Goal: Navigation & Orientation: Find specific page/section

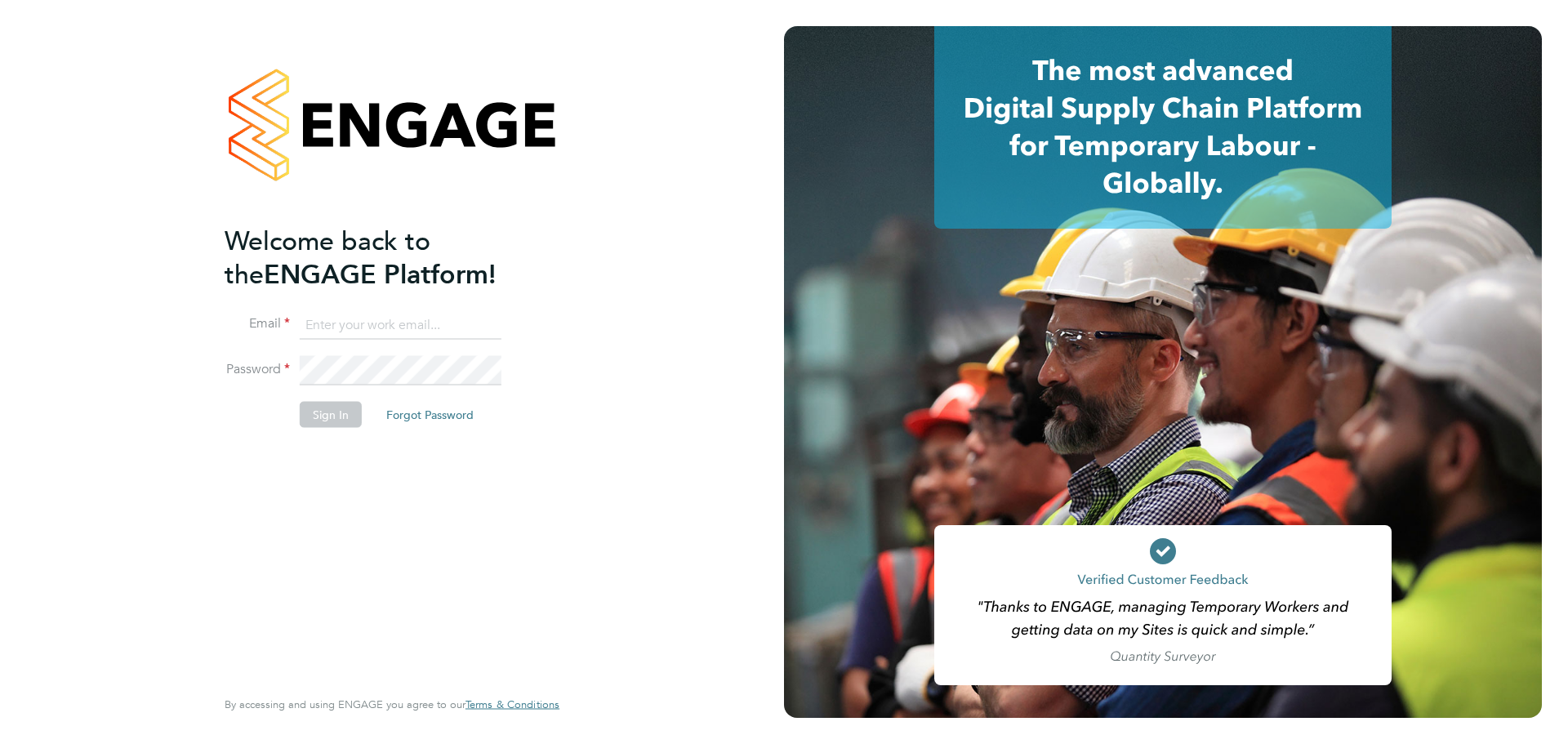
click at [383, 328] on input at bounding box center [401, 324] width 202 height 29
type input "jsmith@provision-recruitment.co.uk"
click at [346, 410] on button "Sign In" at bounding box center [331, 414] width 62 height 26
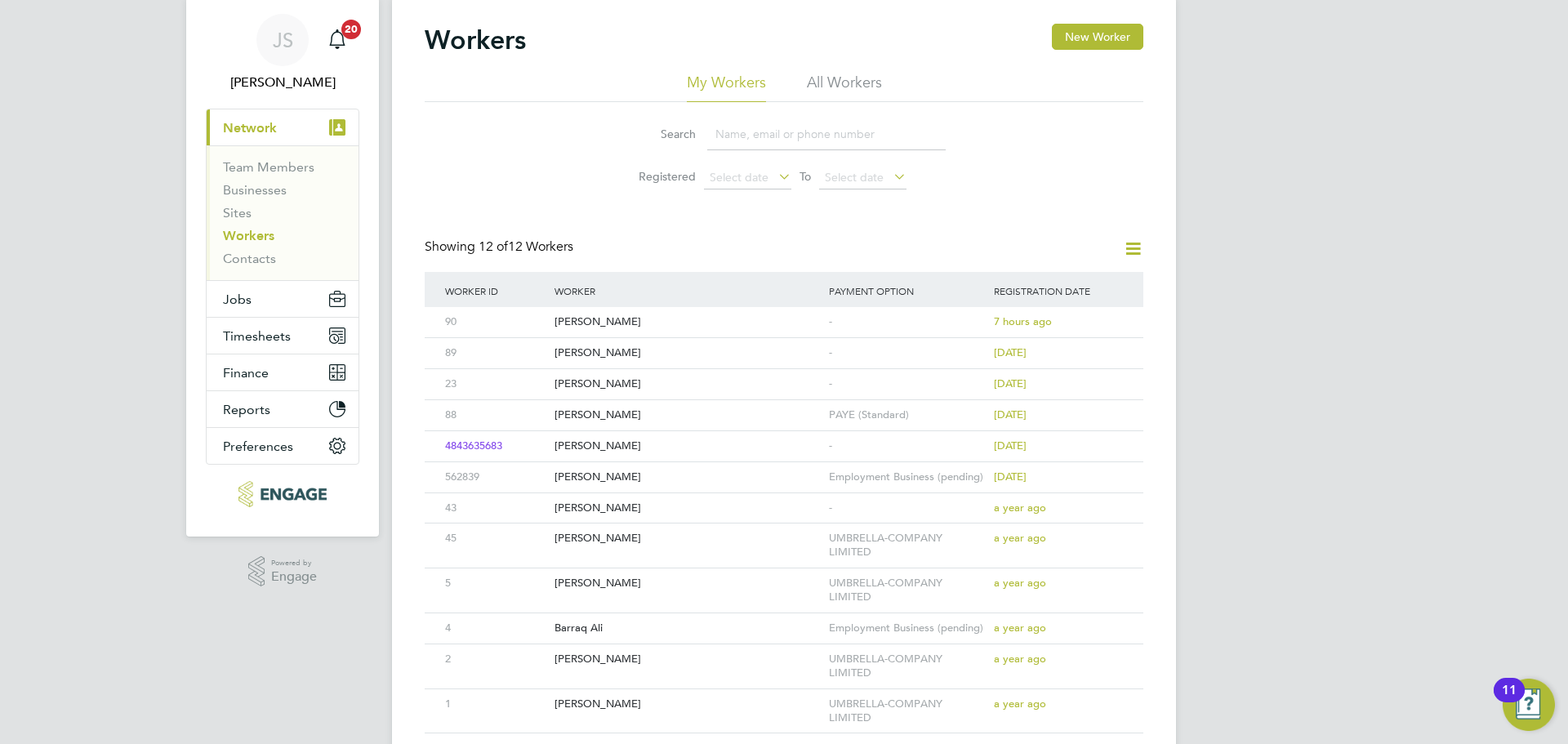
scroll to position [96, 0]
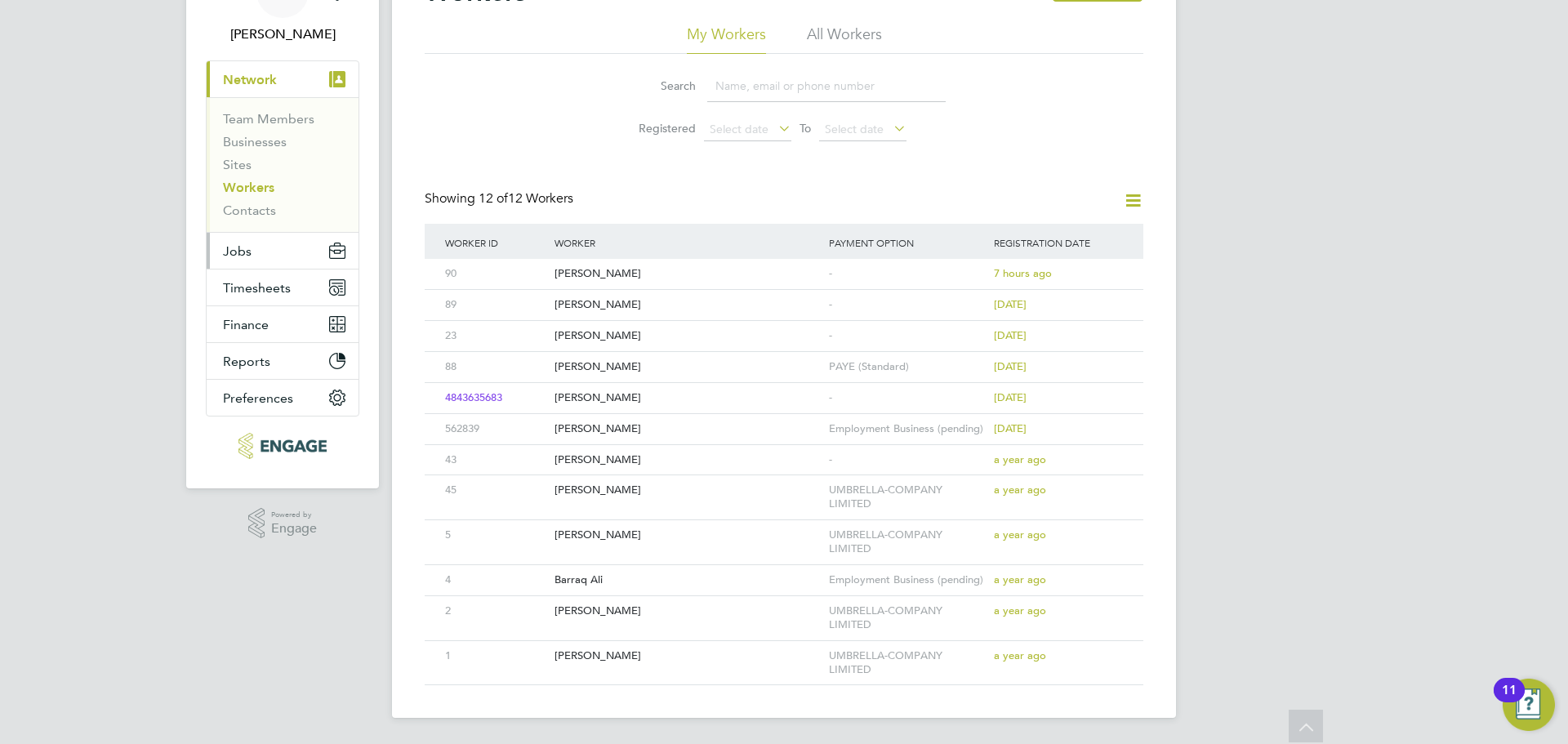
click at [256, 252] on button "Jobs" at bounding box center [282, 250] width 152 height 35
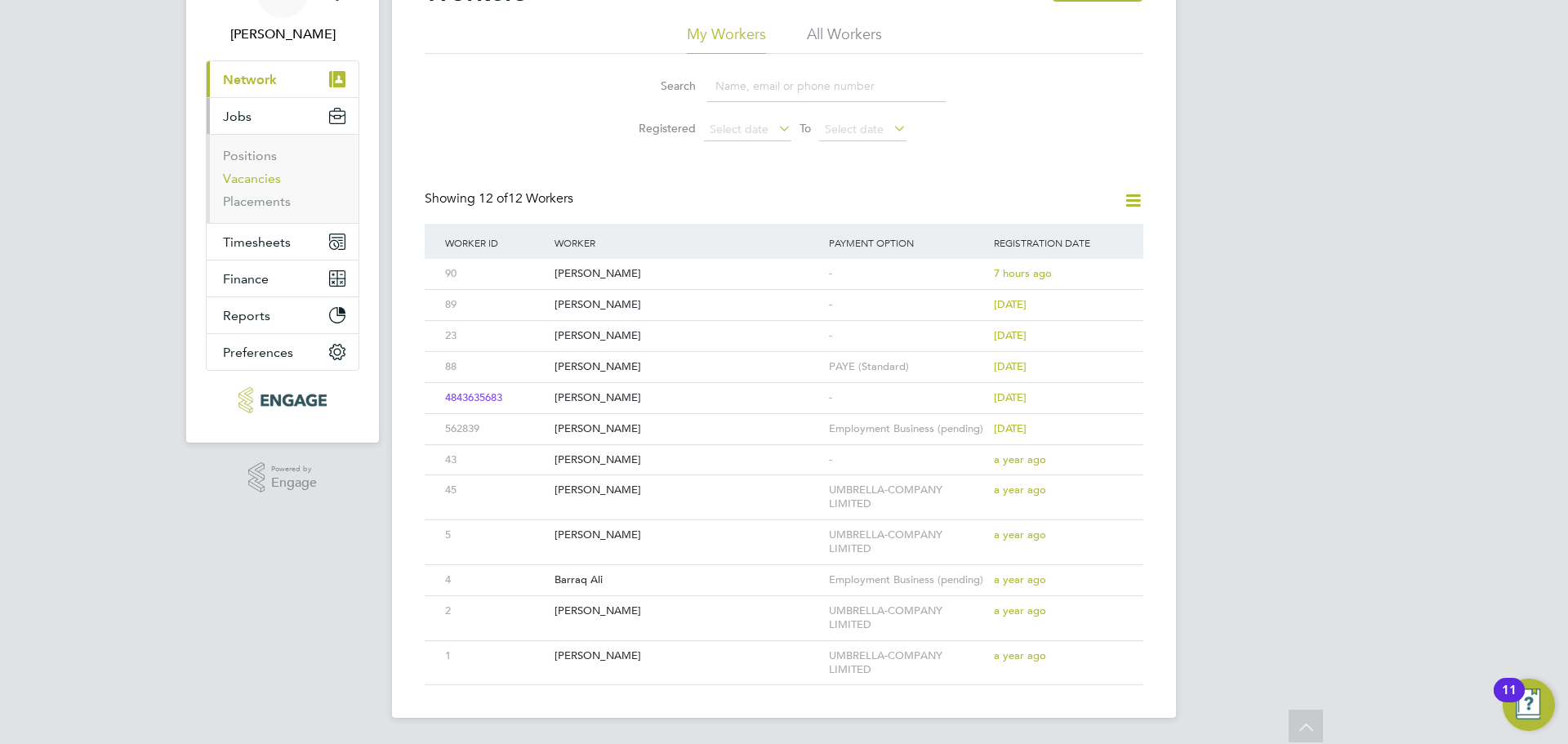
click at [257, 181] on link "Vacancies" at bounding box center [252, 178] width 58 height 16
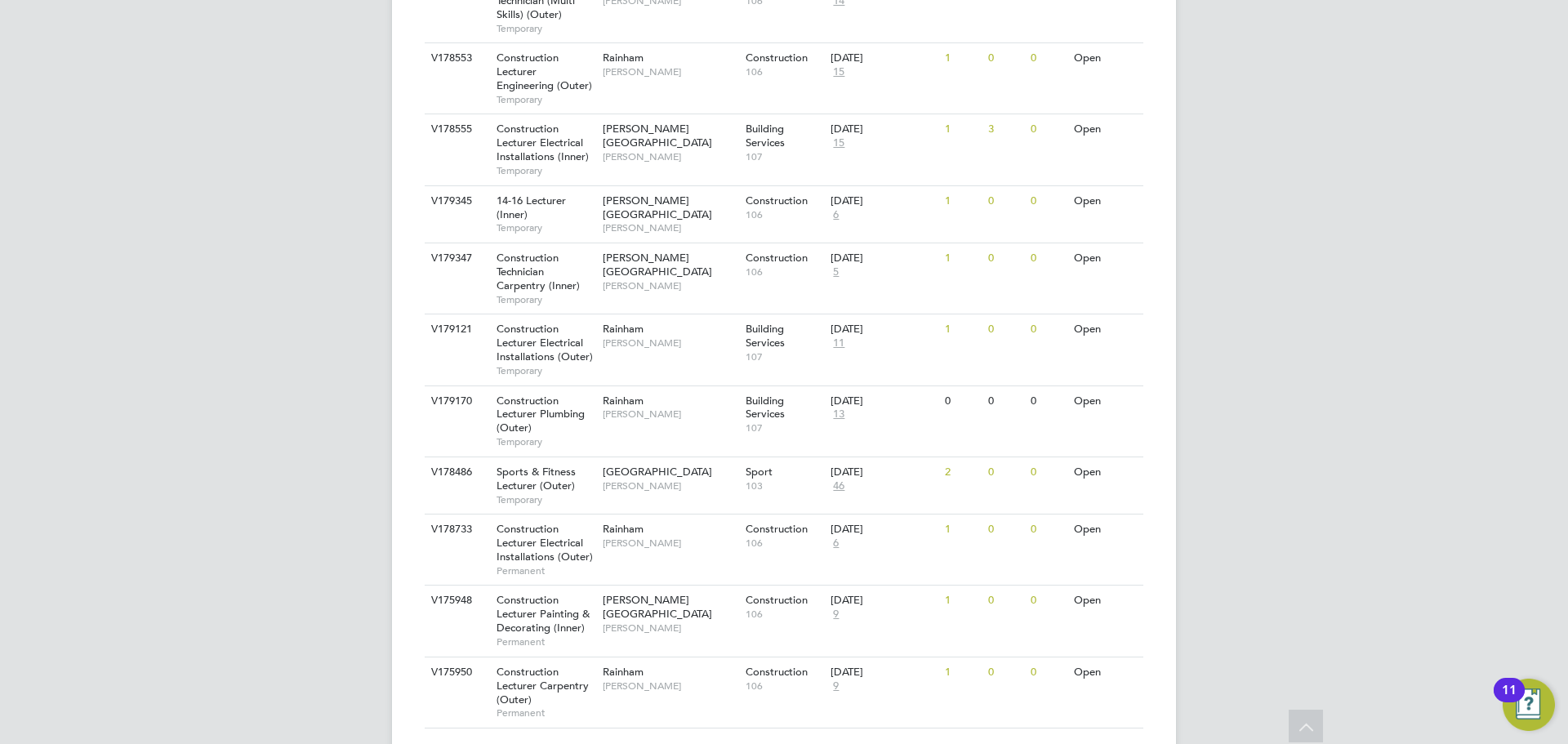
scroll to position [956, 0]
